Goal: Task Accomplishment & Management: Complete application form

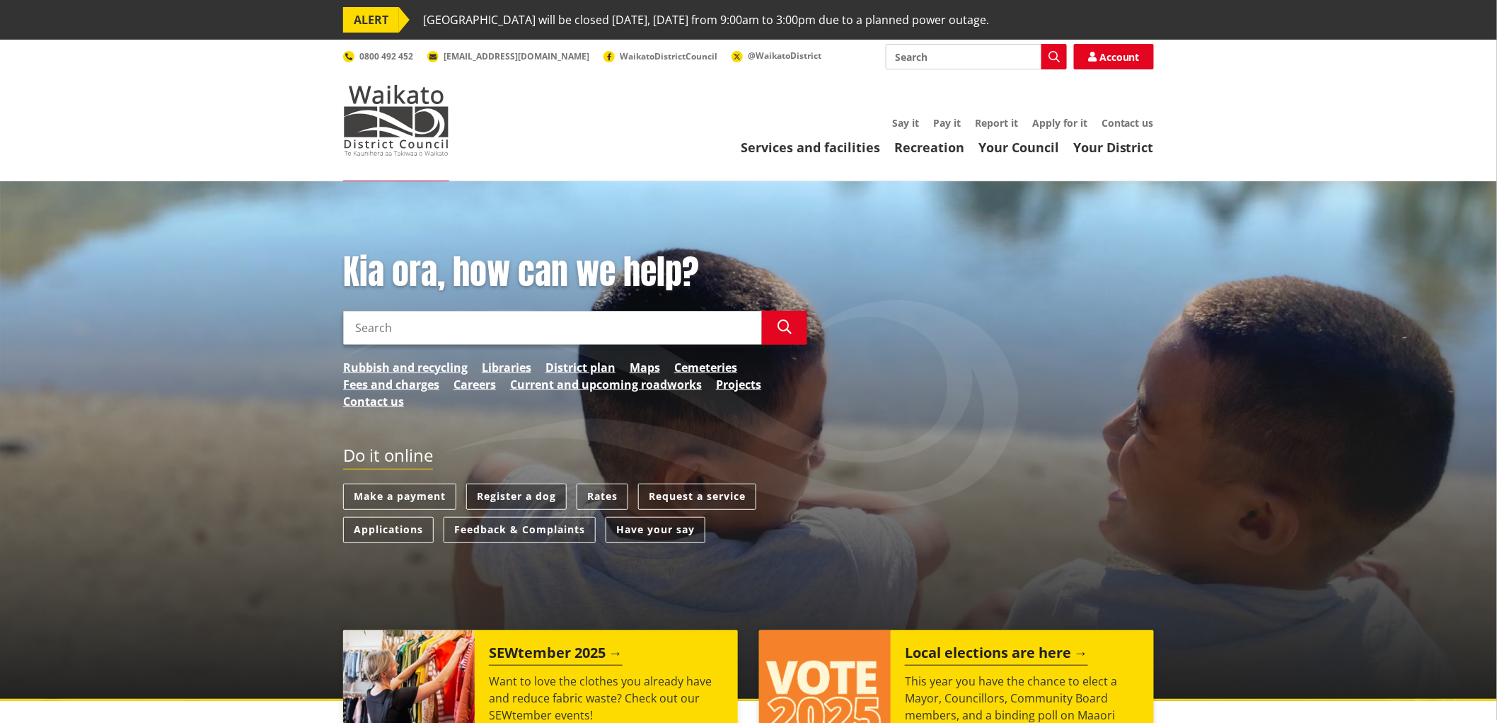
click at [512, 492] on link "Register a dog" at bounding box center [516, 496] width 100 height 26
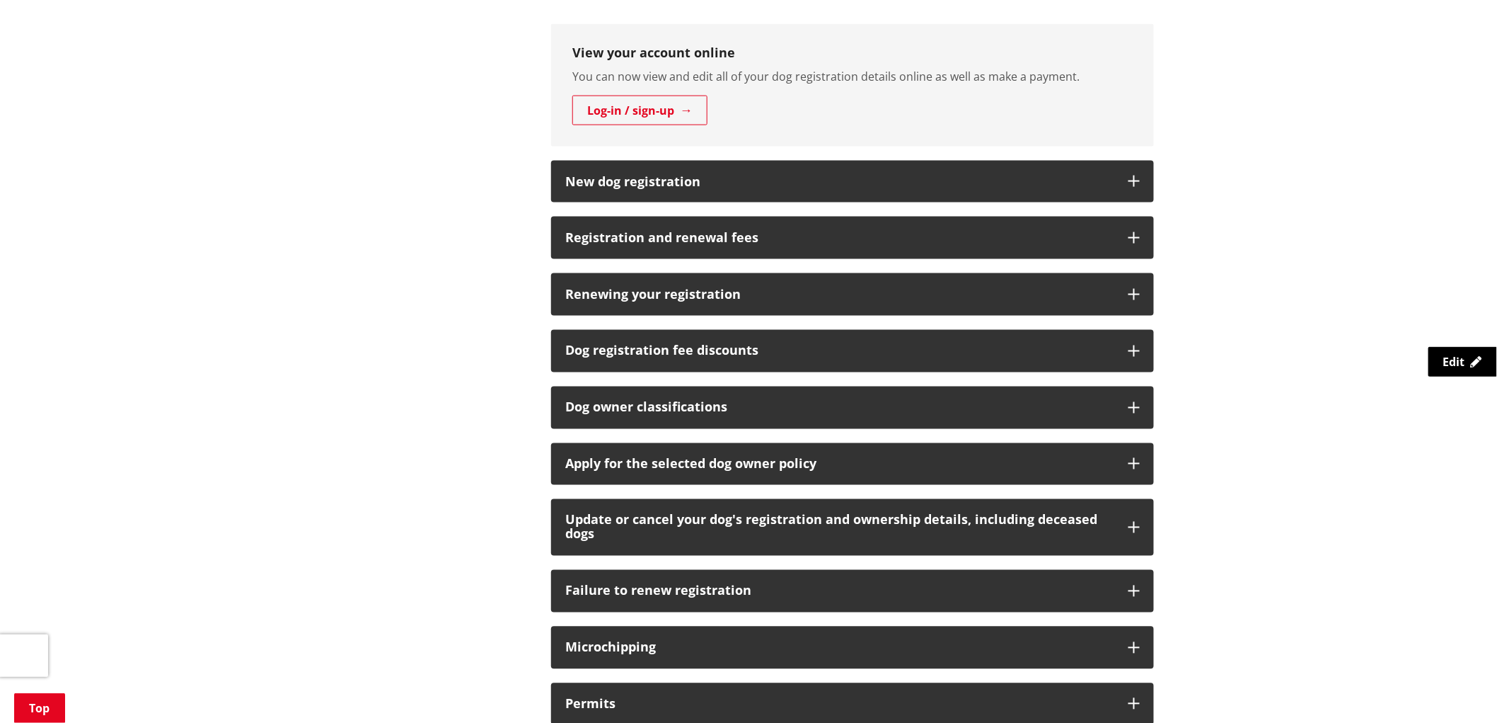
scroll to position [865, 0]
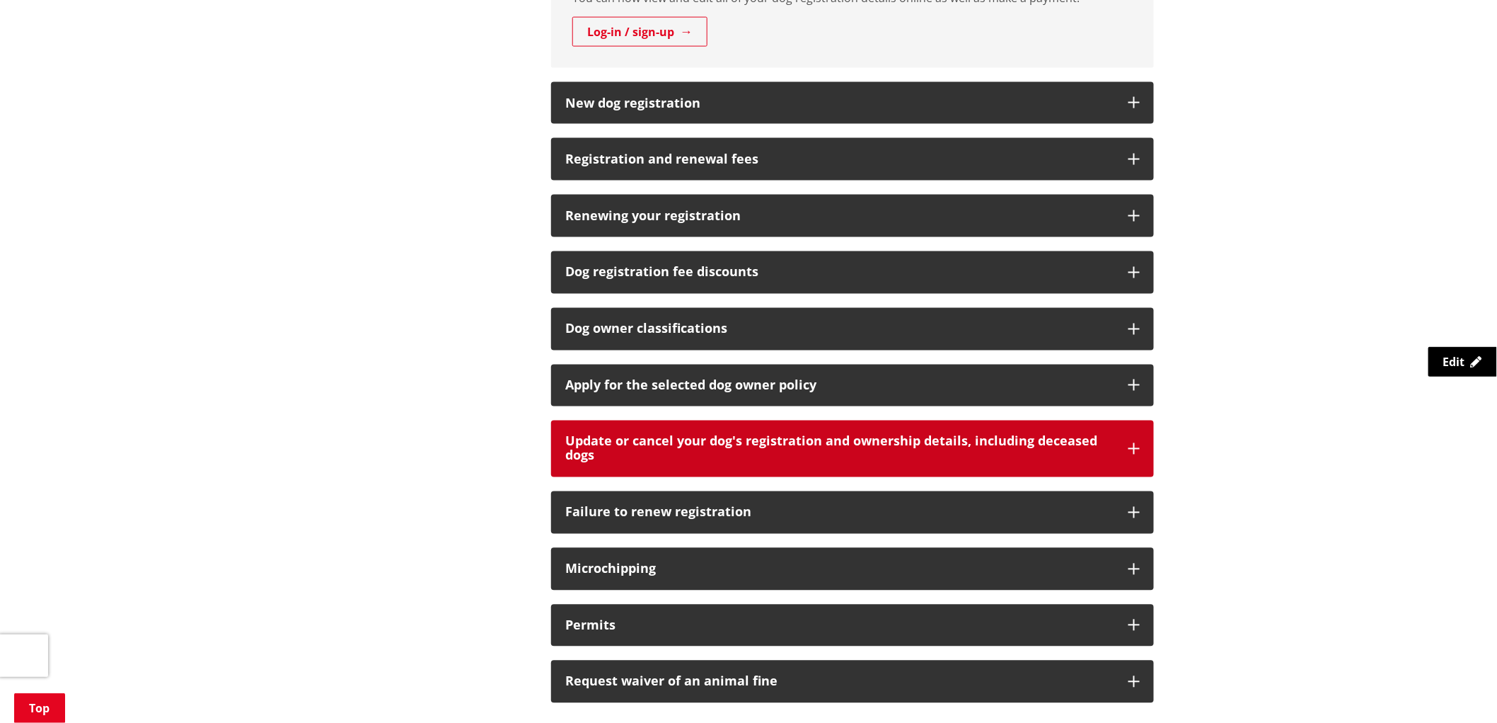
click at [1134, 456] on button "Update or cancel your dog's registration and ownership details, including decea…" at bounding box center [852, 448] width 603 height 57
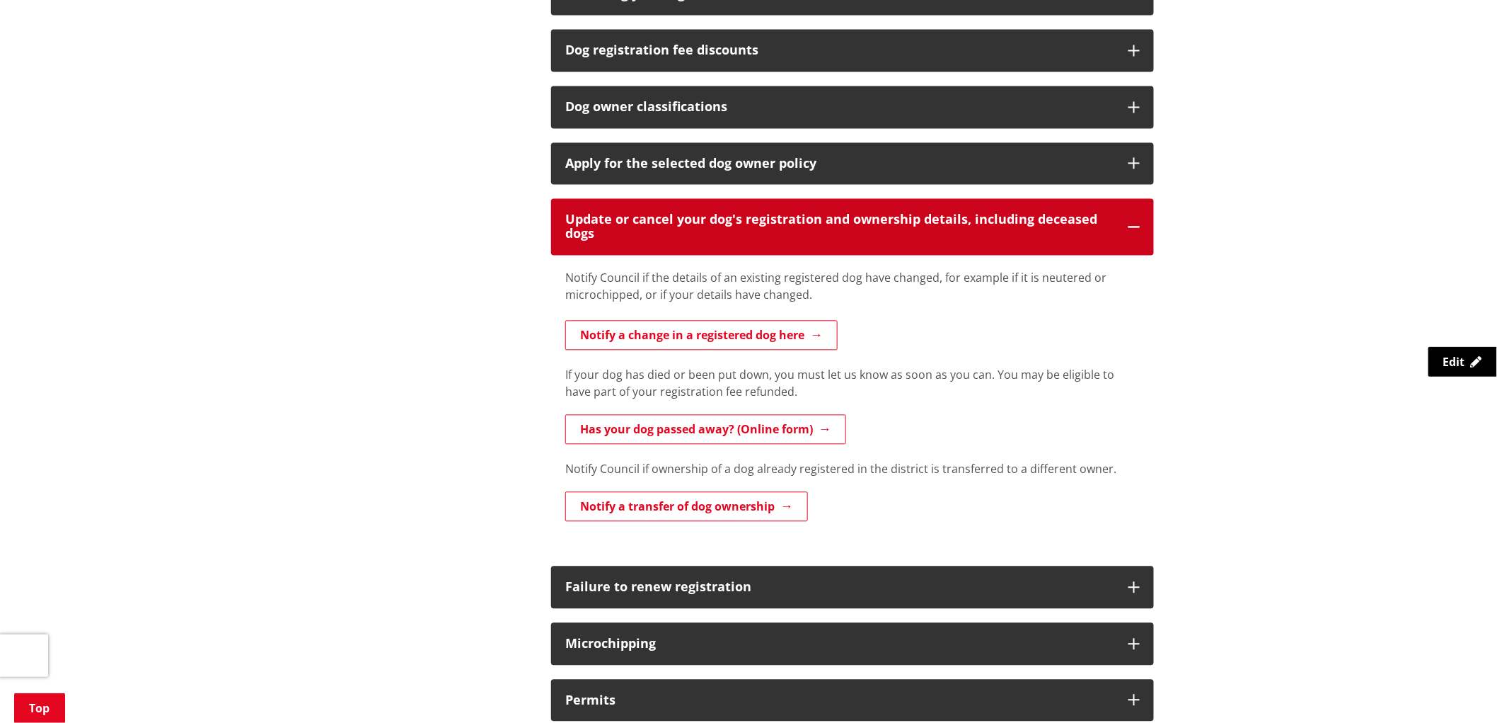
scroll to position [1100, 0]
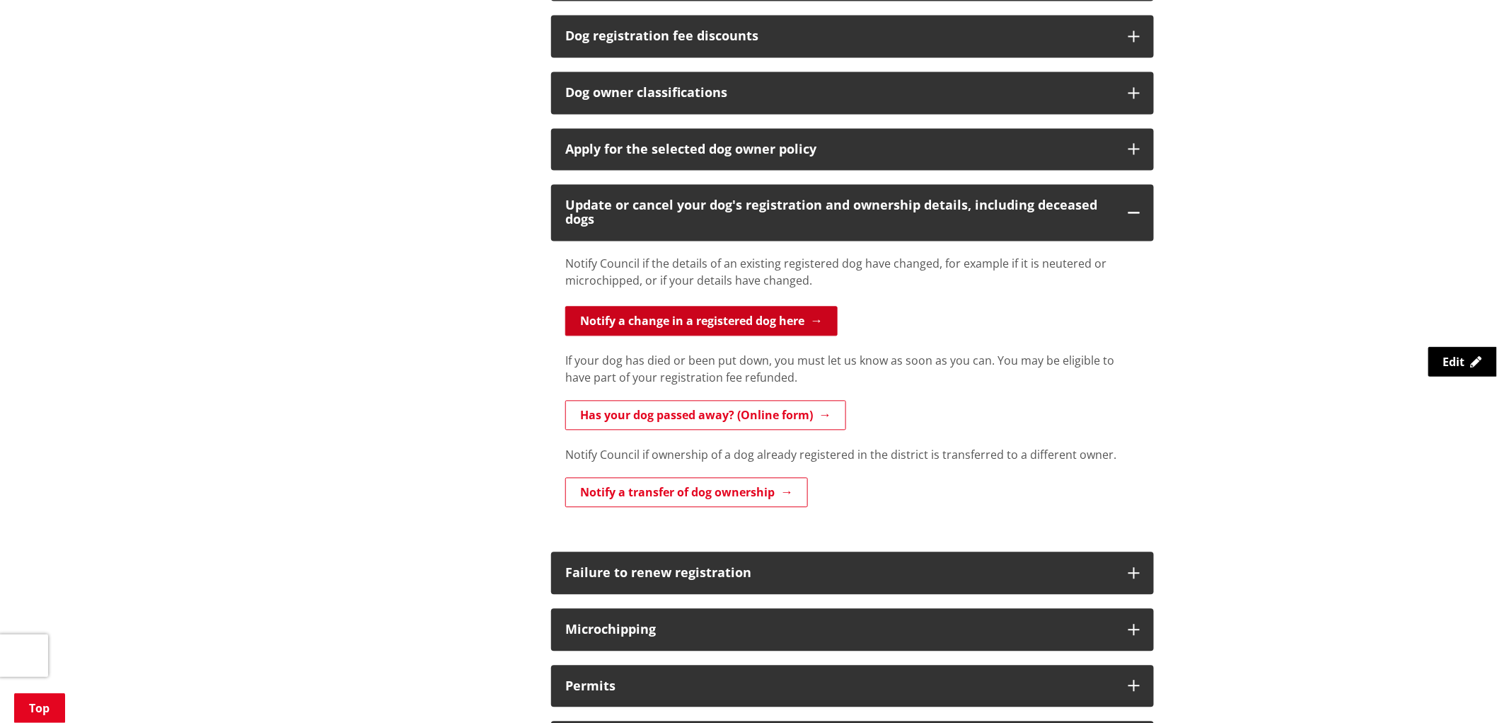
click at [725, 326] on link "Notify a change in a registered dog here" at bounding box center [701, 321] width 272 height 30
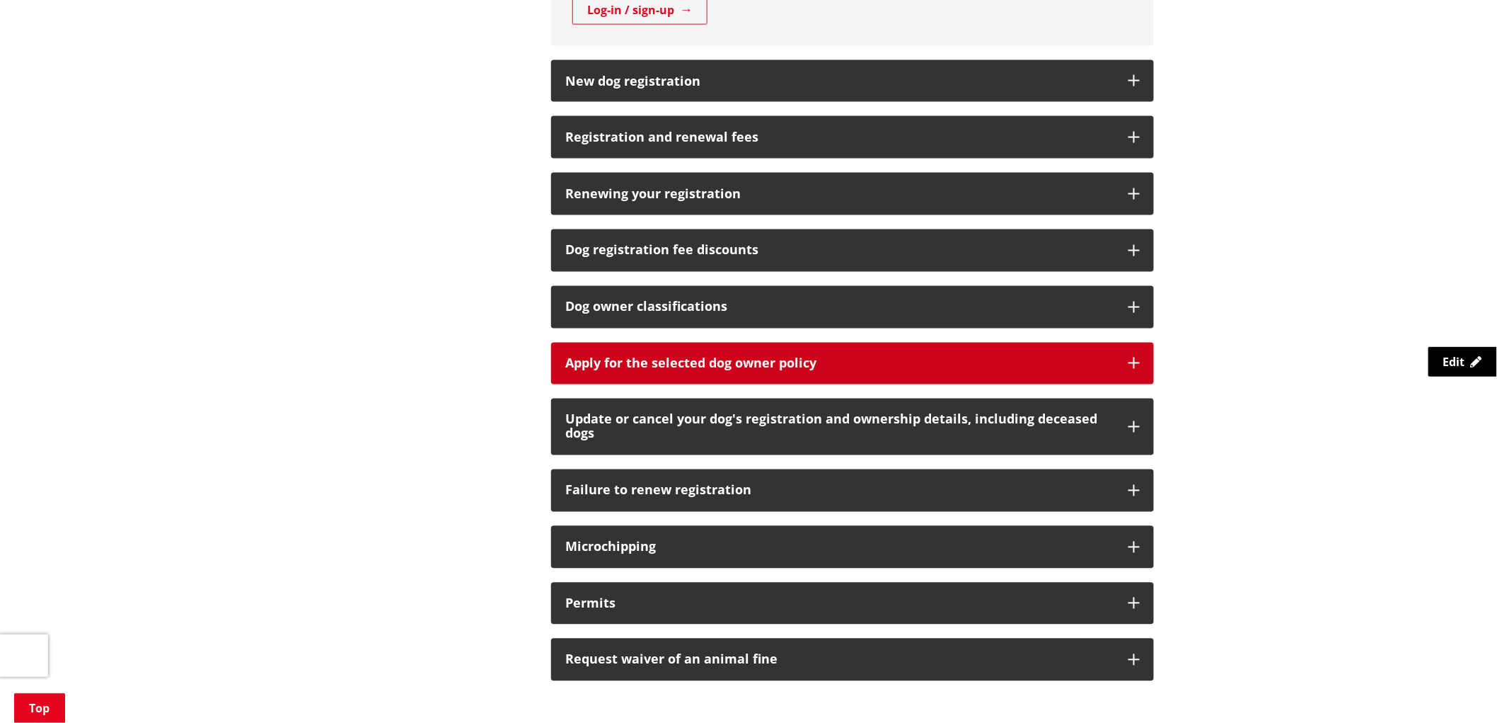
scroll to position [865, 0]
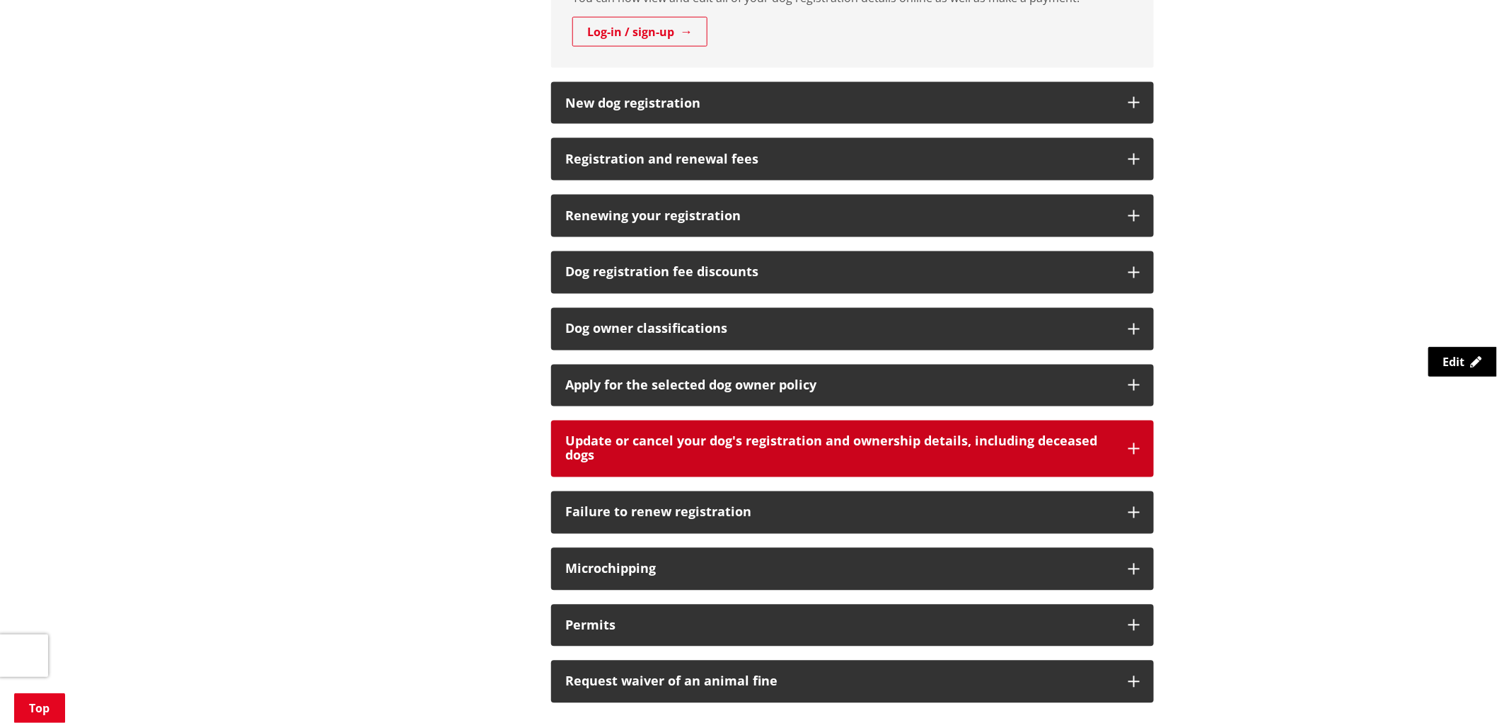
click at [1132, 450] on icon "button" at bounding box center [1134, 448] width 11 height 11
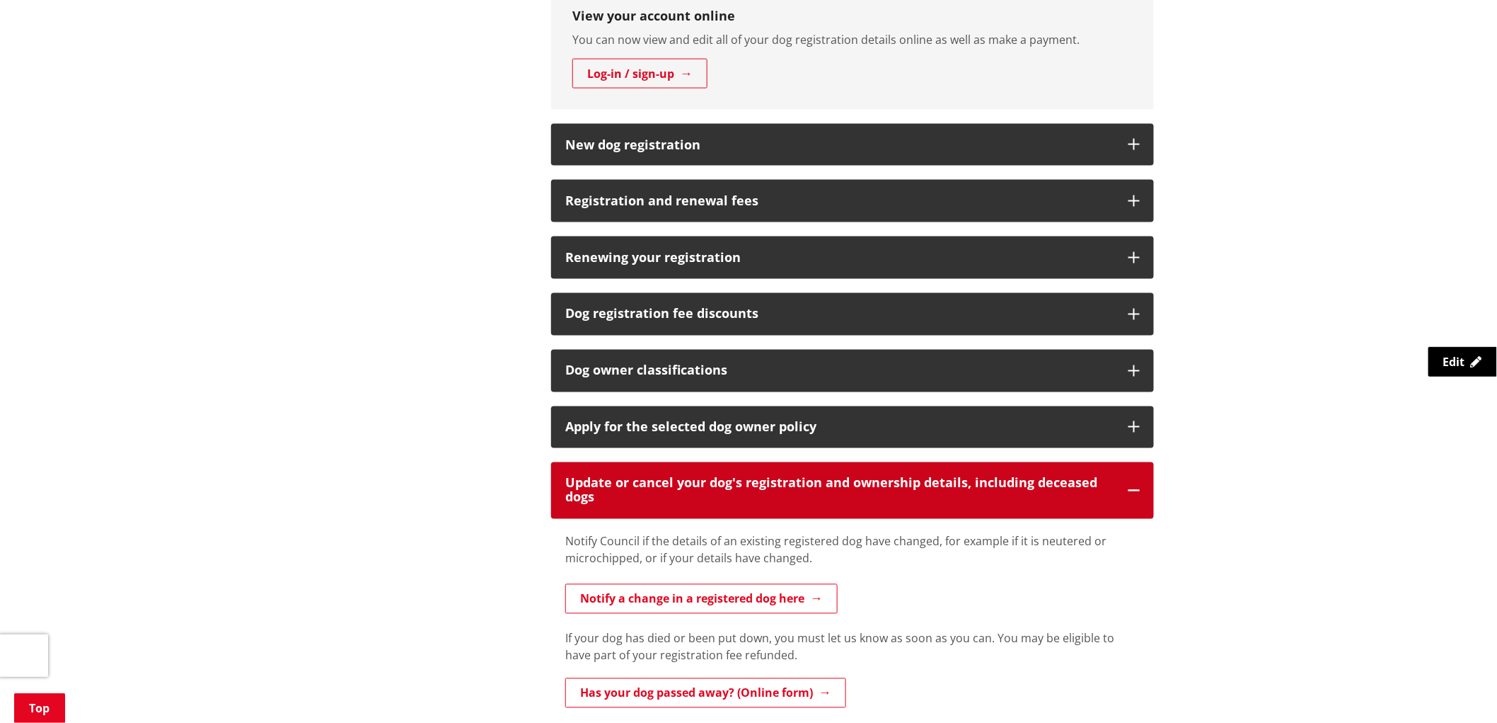
scroll to position [786, 0]
